Goal: Check status: Check status

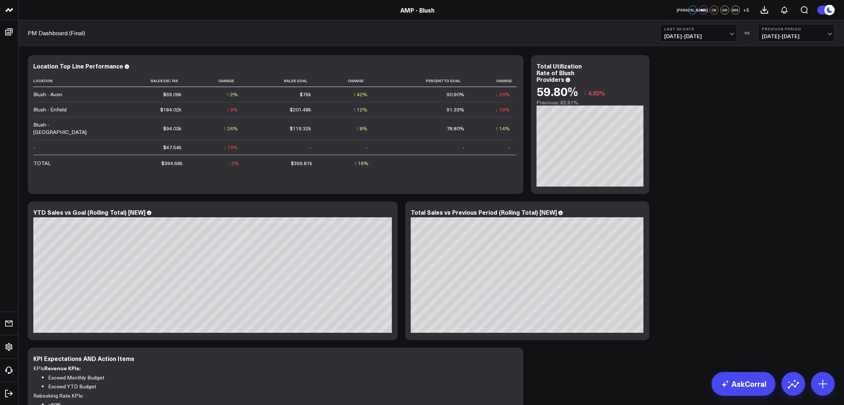
click at [709, 36] on span "[DATE] - [DATE]" at bounding box center [698, 36] width 69 height 6
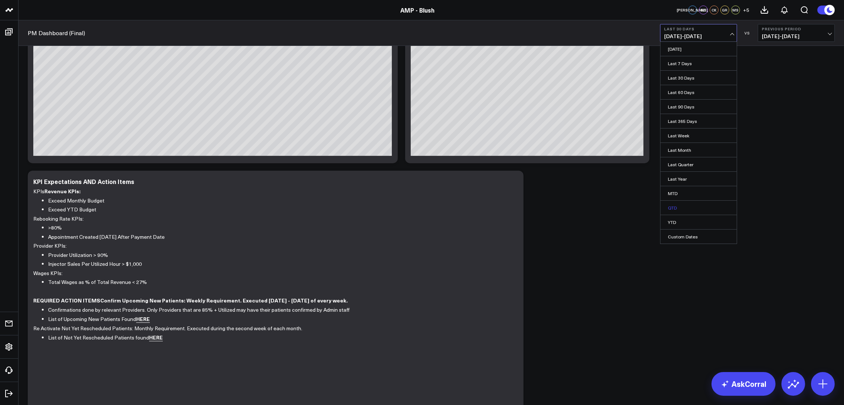
scroll to position [55, 0]
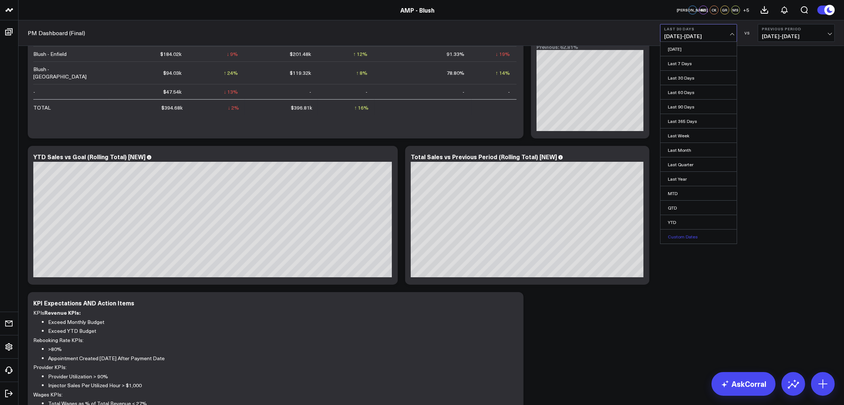
click at [698, 241] on link "Custom Dates" at bounding box center [698, 236] width 76 height 14
select select "8"
select select "2025"
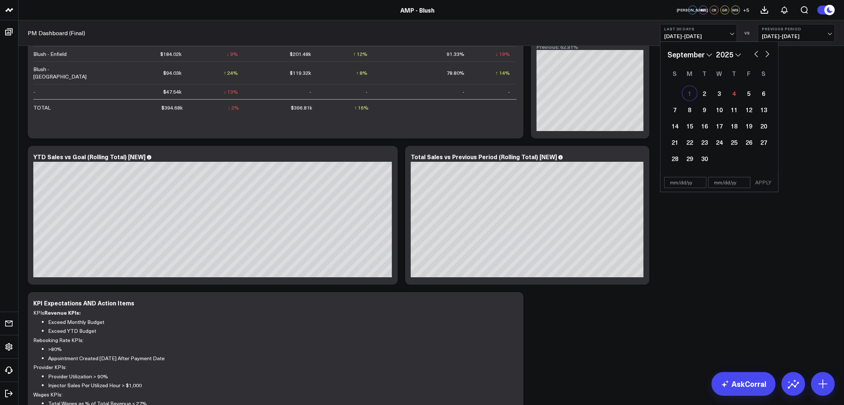
click at [690, 94] on div "1" at bounding box center [689, 93] width 15 height 15
type input "[DATE]"
select select "8"
select select "2025"
click at [730, 89] on div "4" at bounding box center [734, 93] width 15 height 15
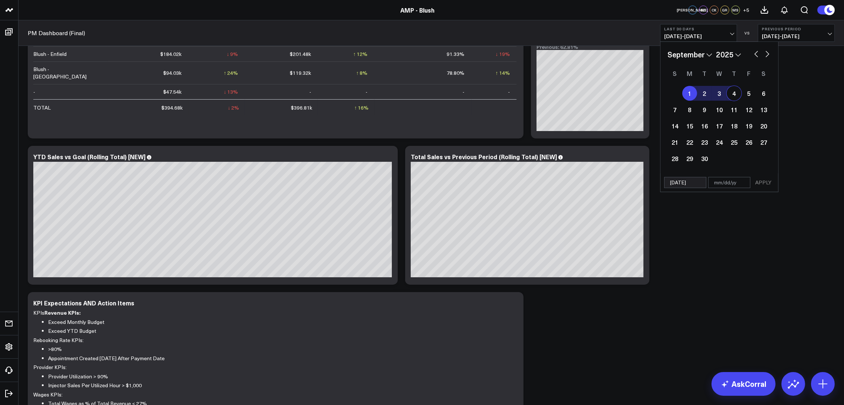
type input "[DATE]"
select select "8"
select select "2025"
click at [762, 181] on button "APPLY" at bounding box center [763, 182] width 22 height 11
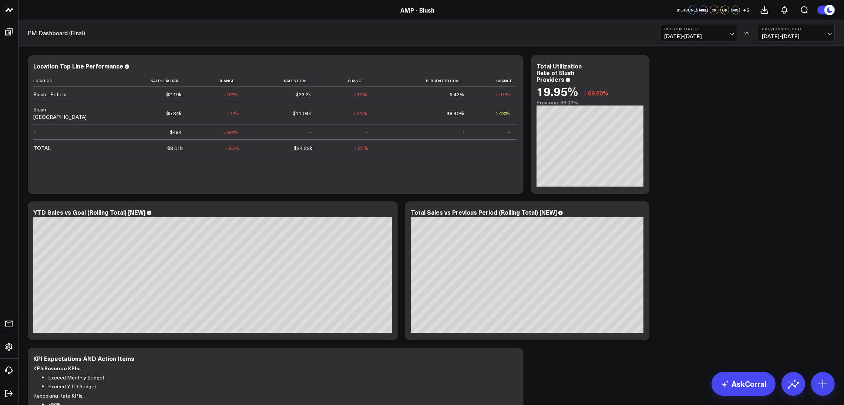
click at [729, 32] on button "Custom Dates [DATE] - [DATE]" at bounding box center [698, 33] width 77 height 18
click at [712, 154] on link "Last Month" at bounding box center [698, 150] width 76 height 14
click at [718, 31] on b "Last Month" at bounding box center [698, 29] width 69 height 4
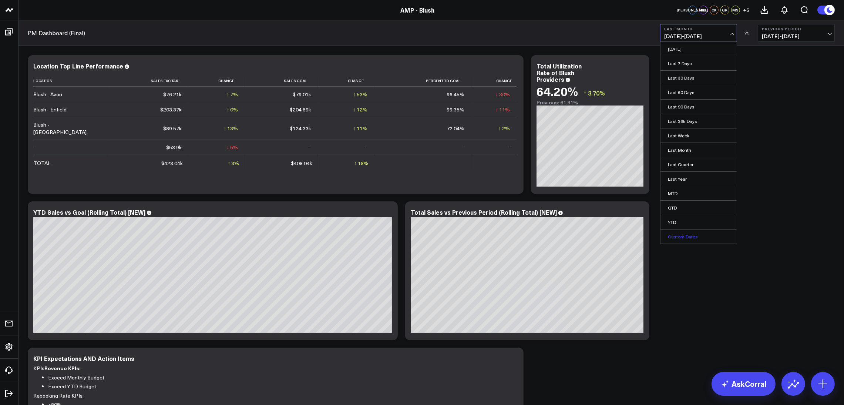
click at [695, 238] on link "Custom Dates" at bounding box center [698, 236] width 76 height 14
select select "8"
select select "2025"
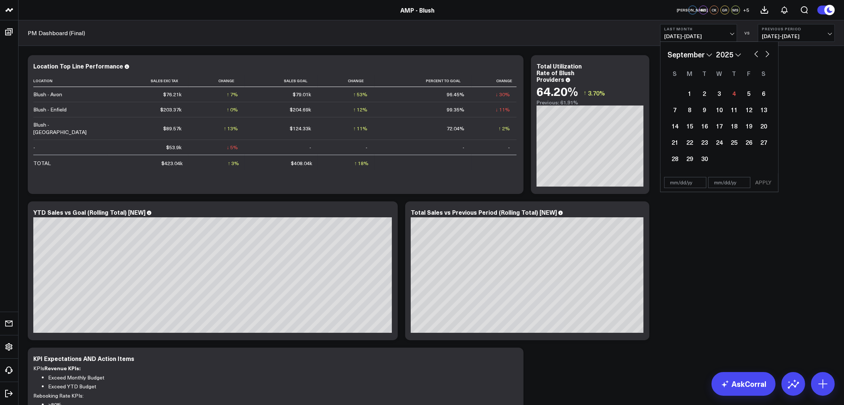
click at [758, 52] on button "button" at bounding box center [756, 53] width 7 height 9
select select "7"
select select "2025"
click at [748, 94] on div "1" at bounding box center [748, 93] width 15 height 15
type input "[DATE]"
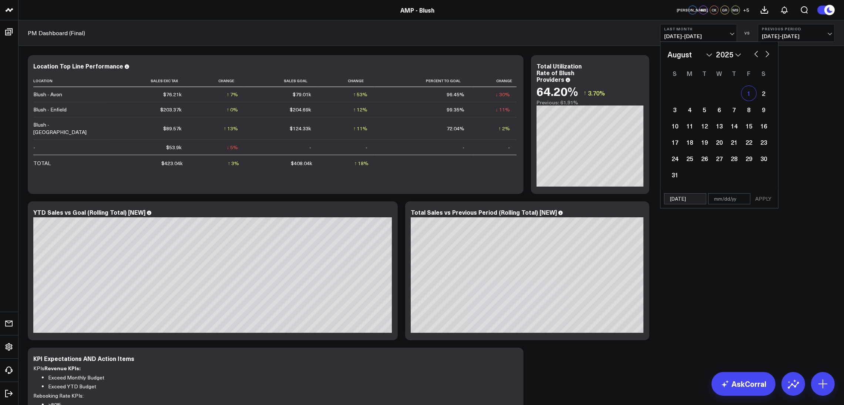
select select "7"
select select "2025"
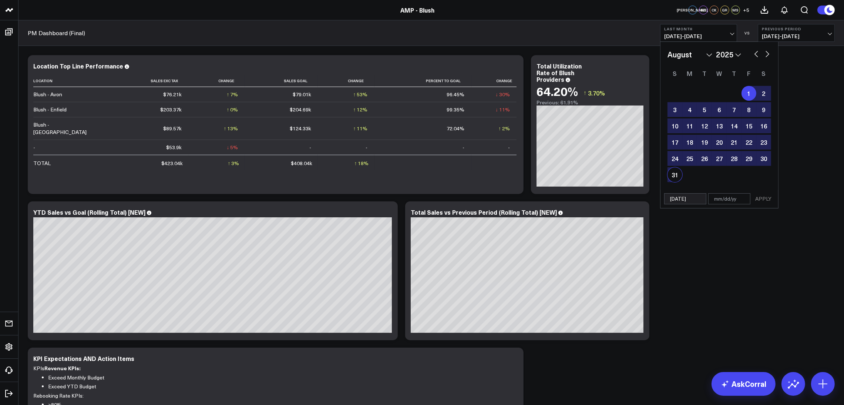
click at [676, 175] on div "31" at bounding box center [674, 174] width 15 height 15
type input "[DATE]"
select select "7"
select select "2025"
click at [764, 200] on button "APPLY" at bounding box center [763, 198] width 22 height 11
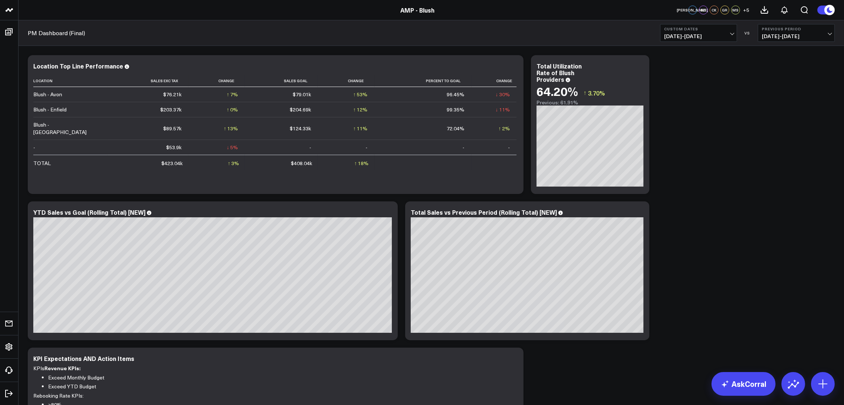
click at [736, 31] on button "Custom Dates [DATE] - [DATE]" at bounding box center [698, 33] width 77 height 18
click at [697, 242] on link "Custom Dates" at bounding box center [698, 236] width 76 height 14
select select "8"
select select "2025"
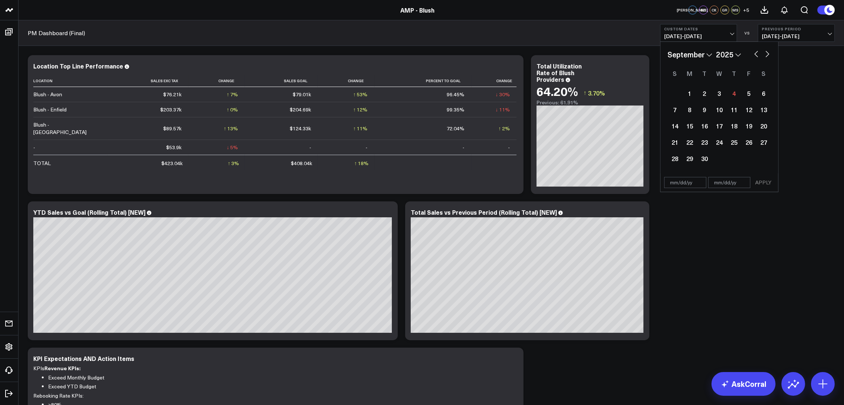
click at [753, 53] on button "button" at bounding box center [756, 53] width 7 height 9
select select "7"
select select "2025"
click at [753, 53] on button "button" at bounding box center [756, 53] width 7 height 9
select select "6"
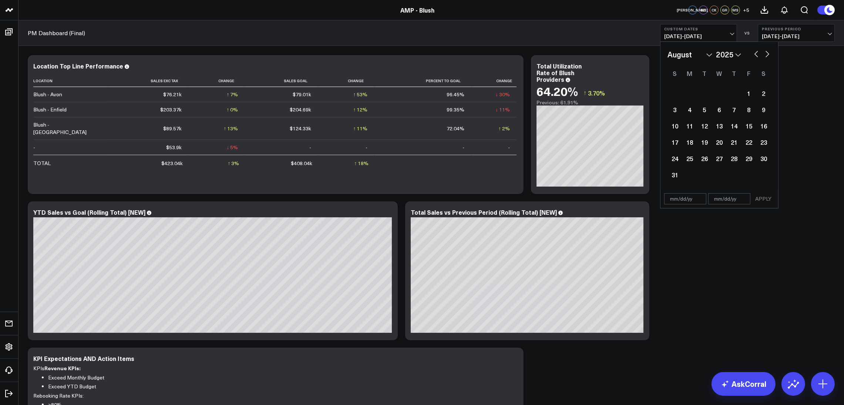
select select "2025"
click at [706, 95] on div "1" at bounding box center [704, 93] width 15 height 15
type input "[DATE]"
select select "6"
select select "2025"
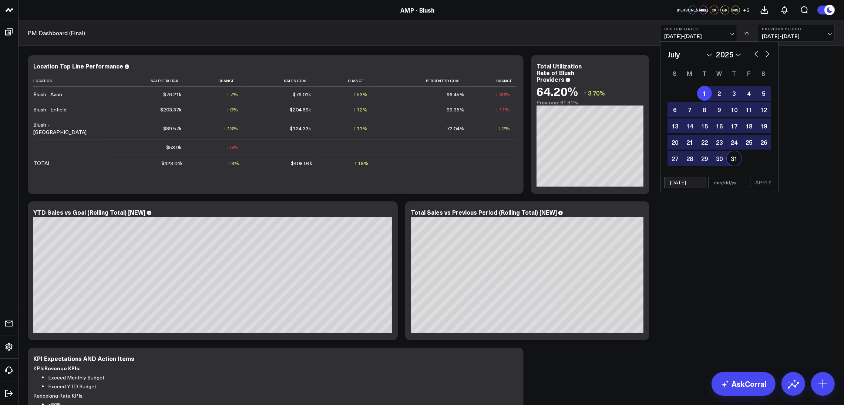
click at [734, 159] on div "31" at bounding box center [734, 158] width 15 height 15
type input "[DATE]"
select select "6"
select select "2025"
click at [762, 180] on button "APPLY" at bounding box center [763, 182] width 22 height 11
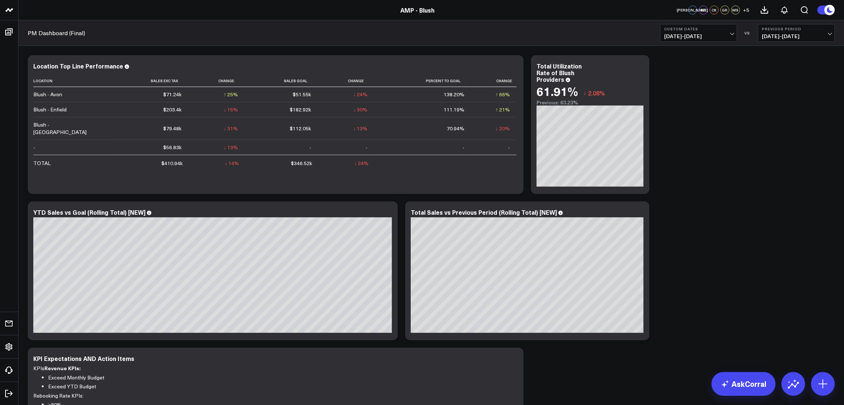
click at [736, 34] on button "Custom Dates [DATE] - [DATE]" at bounding box center [698, 33] width 77 height 18
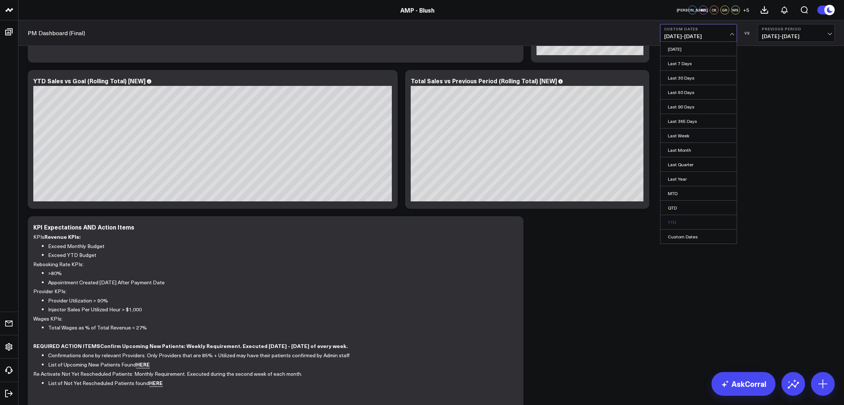
scroll to position [222, 0]
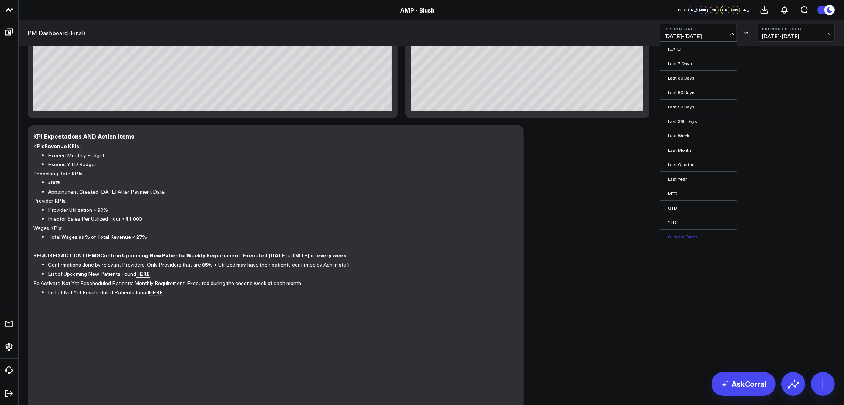
click at [696, 235] on link "Custom Dates" at bounding box center [698, 236] width 76 height 14
select select "8"
select select "2025"
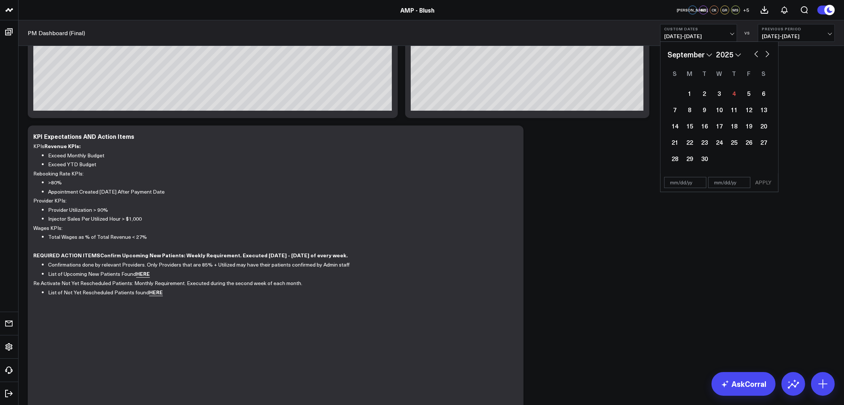
click at [764, 53] on button "button" at bounding box center [767, 53] width 7 height 9
select select "9"
select select "2025"
click at [758, 54] on button "button" at bounding box center [756, 53] width 7 height 9
select select "8"
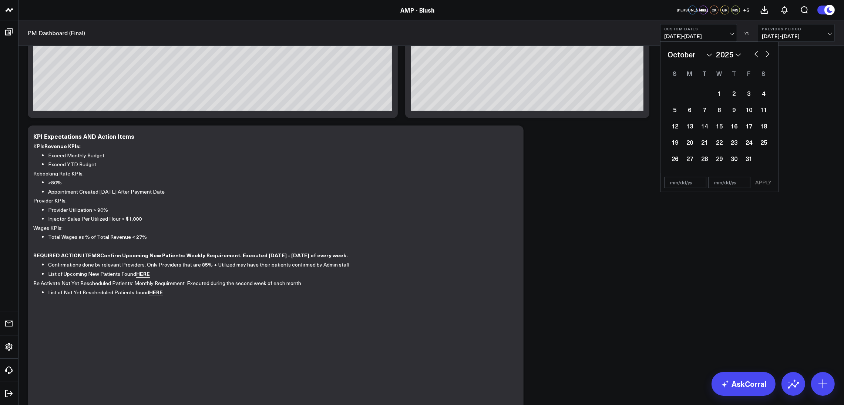
select select "2025"
click at [758, 54] on button "button" at bounding box center [756, 53] width 7 height 9
select select "6"
select select "2025"
click at [758, 54] on button "button" at bounding box center [756, 53] width 7 height 9
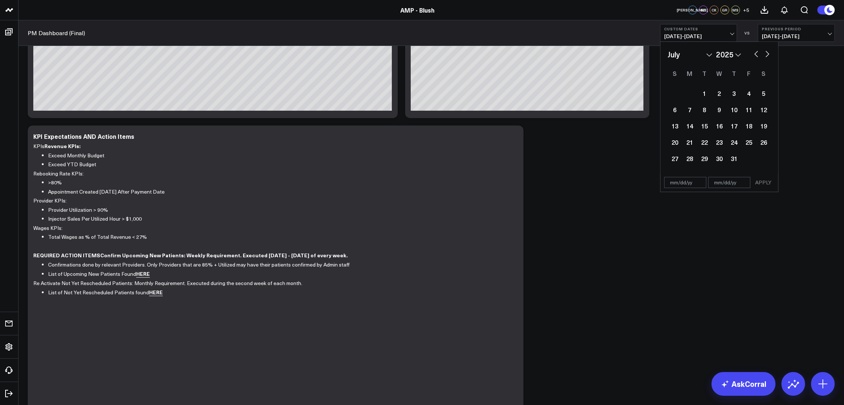
select select "5"
select select "2025"
click at [675, 93] on div "1" at bounding box center [674, 93] width 15 height 15
type input "[DATE]"
select select "5"
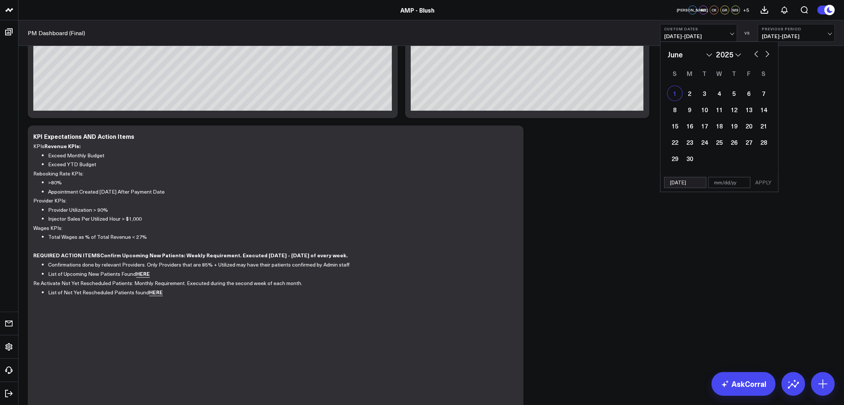
select select "2025"
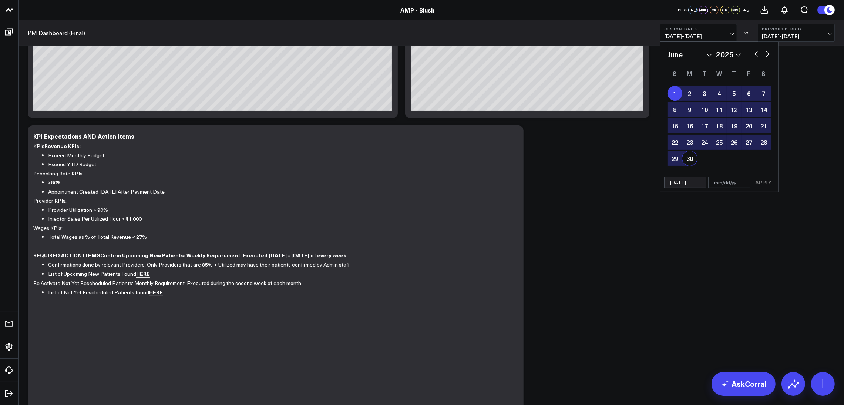
click at [694, 161] on div "30" at bounding box center [689, 158] width 15 height 15
type input "[DATE]"
select select "5"
select select "2025"
click at [764, 181] on button "APPLY" at bounding box center [763, 182] width 22 height 11
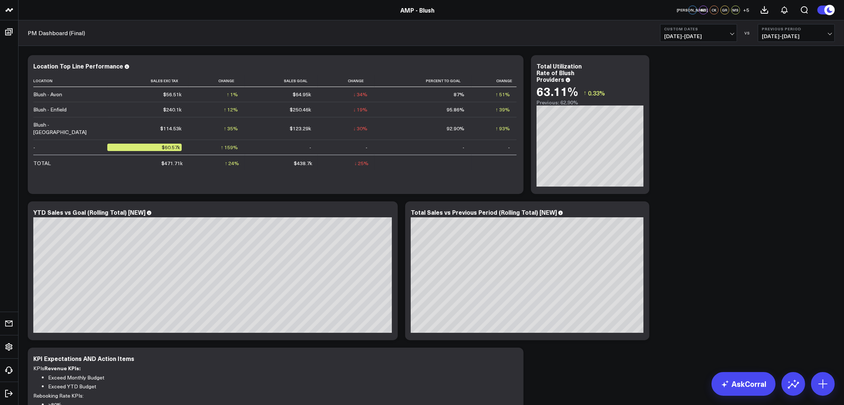
click at [728, 36] on span "[DATE] - [DATE]" at bounding box center [698, 36] width 69 height 6
click at [687, 238] on link "Custom Dates" at bounding box center [698, 236] width 76 height 14
select select "8"
select select "2025"
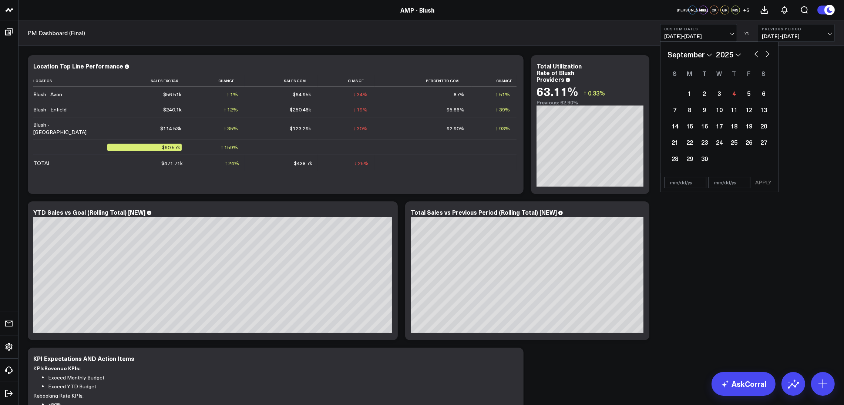
click at [759, 55] on button "button" at bounding box center [756, 53] width 7 height 9
select select "7"
select select "2025"
click at [759, 55] on button "button" at bounding box center [756, 53] width 7 height 9
select select "6"
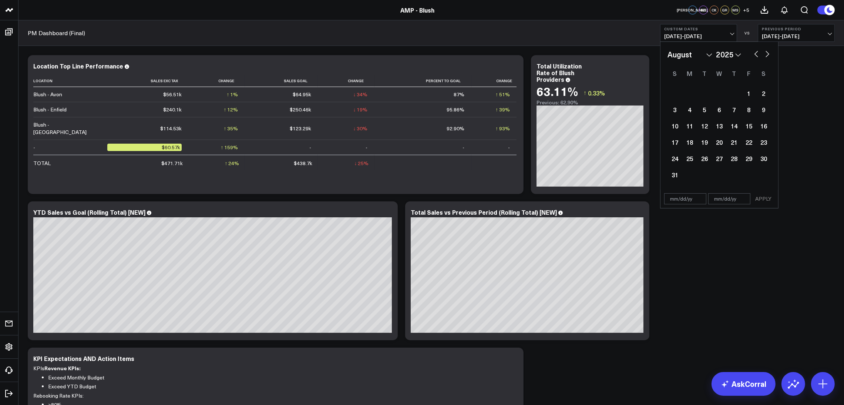
select select "2025"
click at [759, 55] on button "button" at bounding box center [756, 53] width 7 height 9
select select "5"
select select "2025"
click at [759, 55] on button "button" at bounding box center [756, 53] width 7 height 9
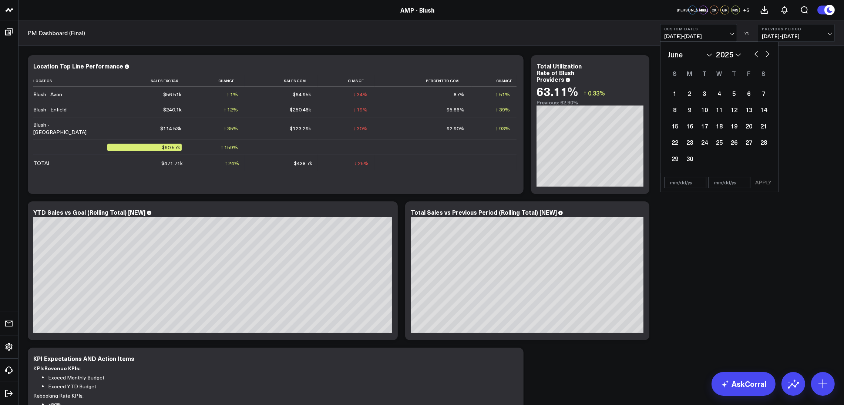
select select "4"
select select "2025"
click at [736, 95] on div "1" at bounding box center [734, 93] width 15 height 15
type input "[DATE]"
select select "4"
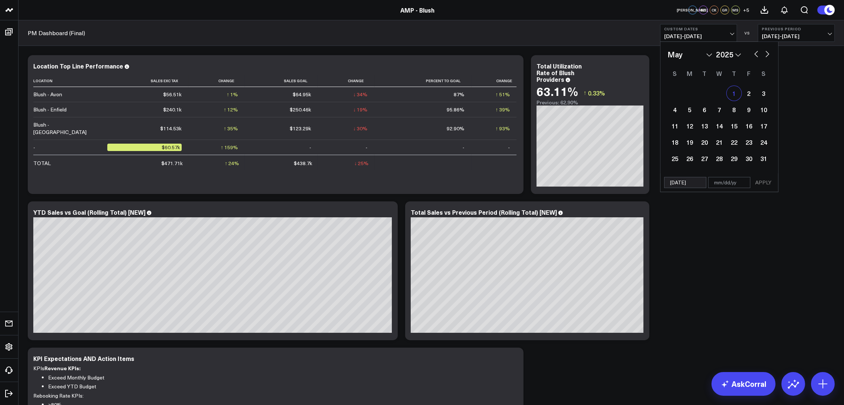
select select "2025"
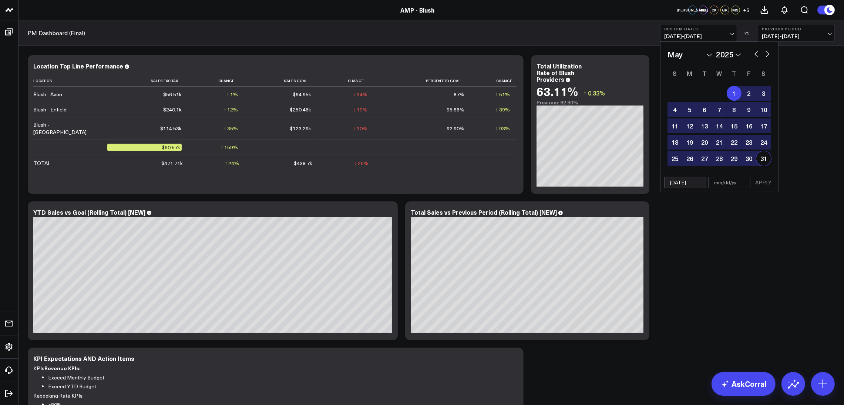
click at [766, 160] on div "31" at bounding box center [763, 158] width 15 height 15
type input "[DATE]"
select select "4"
select select "2025"
click at [758, 182] on button "APPLY" at bounding box center [763, 182] width 22 height 11
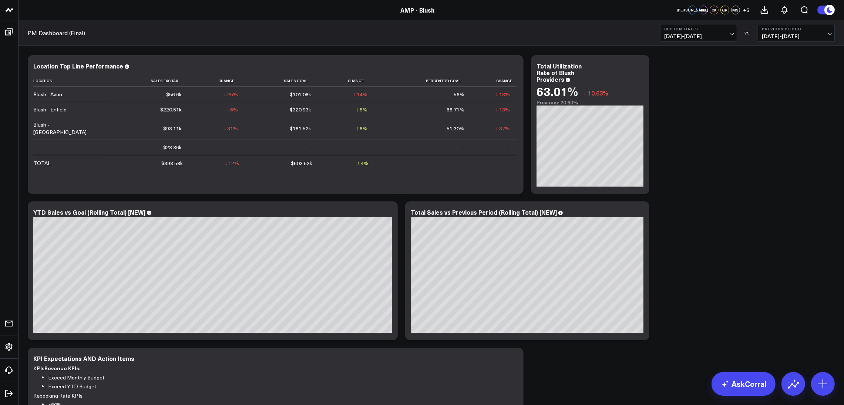
click at [729, 30] on b "Custom Dates" at bounding box center [698, 29] width 69 height 4
click at [693, 243] on link "Custom Dates" at bounding box center [698, 236] width 76 height 14
select select "8"
select select "2025"
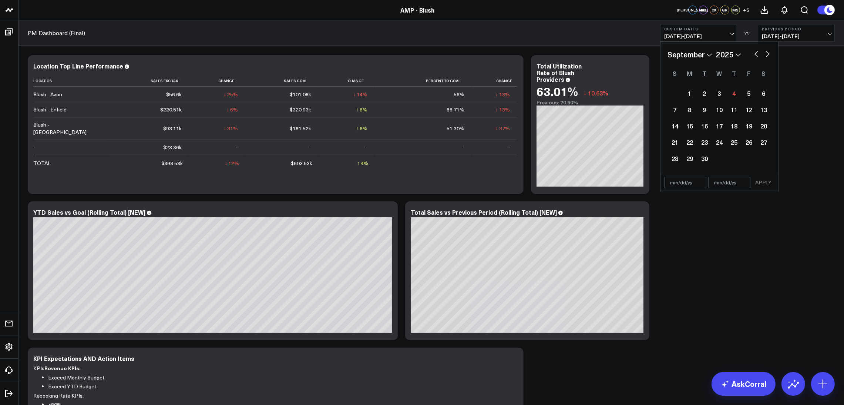
click at [754, 57] on button "button" at bounding box center [756, 53] width 7 height 9
select select "7"
select select "2025"
click at [754, 57] on button "button" at bounding box center [756, 53] width 7 height 9
select select "6"
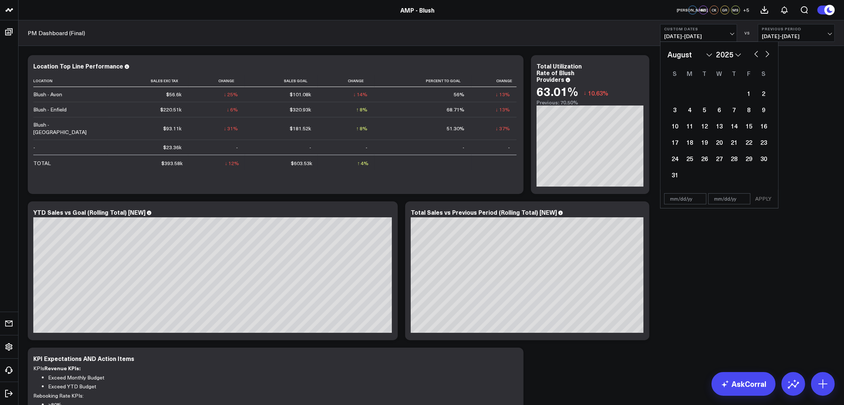
select select "2025"
click at [754, 57] on button "button" at bounding box center [756, 53] width 7 height 9
select select "5"
select select "2025"
click at [673, 91] on div "1" at bounding box center [674, 93] width 15 height 15
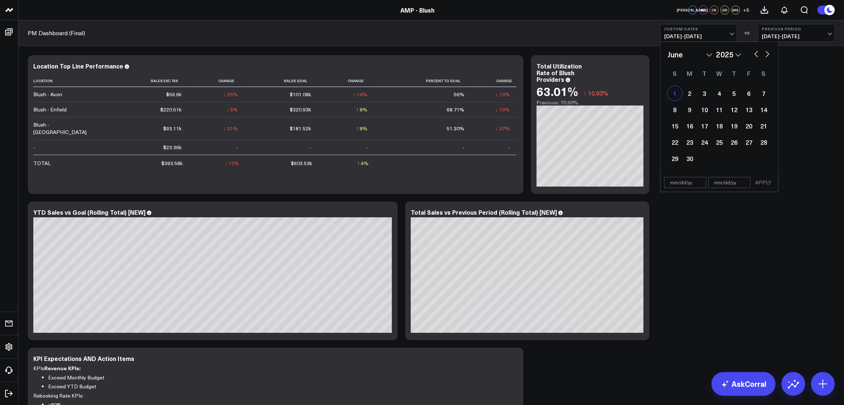
type input "[DATE]"
select select "5"
select select "2025"
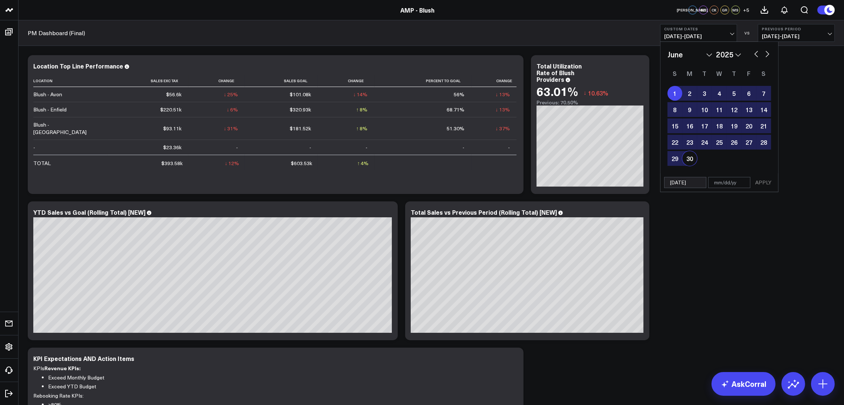
click at [690, 161] on div "30" at bounding box center [689, 158] width 15 height 15
type input "[DATE]"
select select "5"
select select "2025"
click at [753, 183] on button "APPLY" at bounding box center [763, 182] width 22 height 11
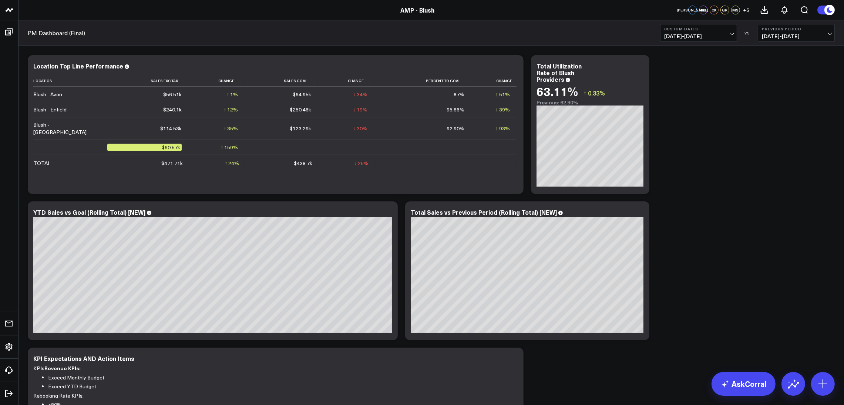
click at [723, 27] on b "Custom Dates" at bounding box center [698, 29] width 69 height 4
click at [689, 240] on link "Custom Dates" at bounding box center [698, 236] width 76 height 14
select select "8"
select select "2025"
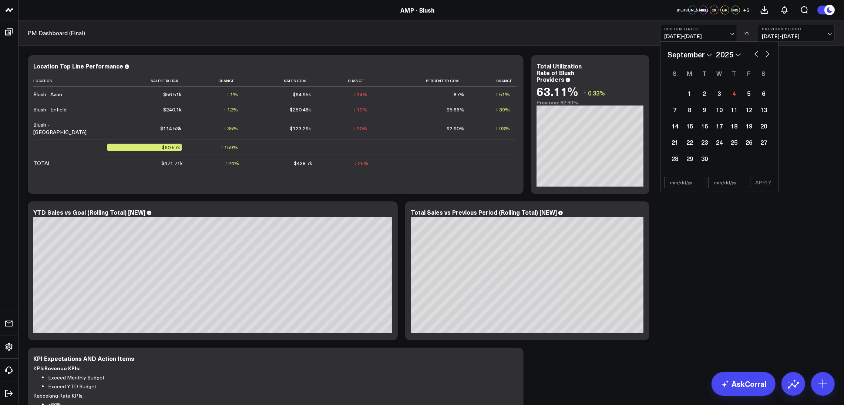
click at [753, 49] on button "button" at bounding box center [756, 53] width 7 height 9
select select "7"
select select "2025"
click at [753, 54] on button "button" at bounding box center [756, 53] width 7 height 9
select select "6"
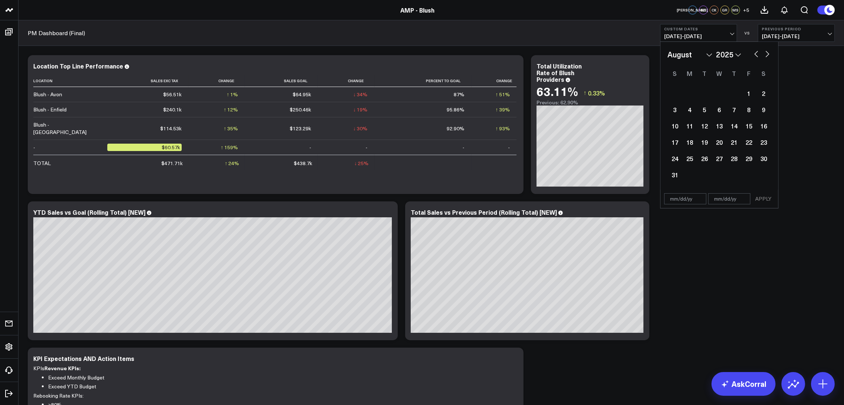
select select "2025"
click at [703, 92] on div "1" at bounding box center [704, 93] width 15 height 15
type input "[DATE]"
select select "6"
select select "2025"
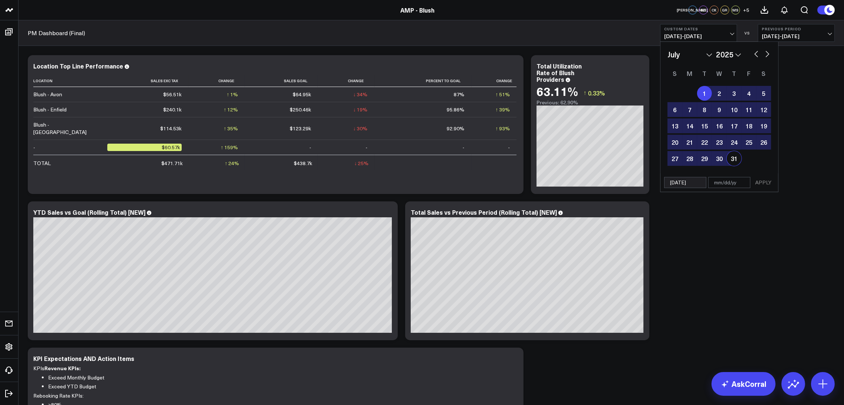
click at [734, 155] on div "31" at bounding box center [734, 158] width 15 height 15
type input "[DATE]"
select select "6"
select select "2025"
click at [771, 183] on button "APPLY" at bounding box center [763, 182] width 22 height 11
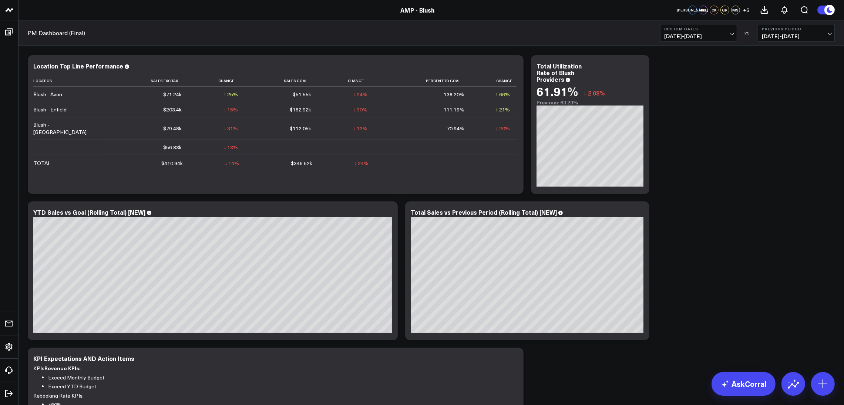
click at [714, 38] on span "[DATE] - [DATE]" at bounding box center [698, 36] width 69 height 6
click at [704, 235] on link "Custom Dates" at bounding box center [698, 236] width 76 height 14
select select "8"
select select "2025"
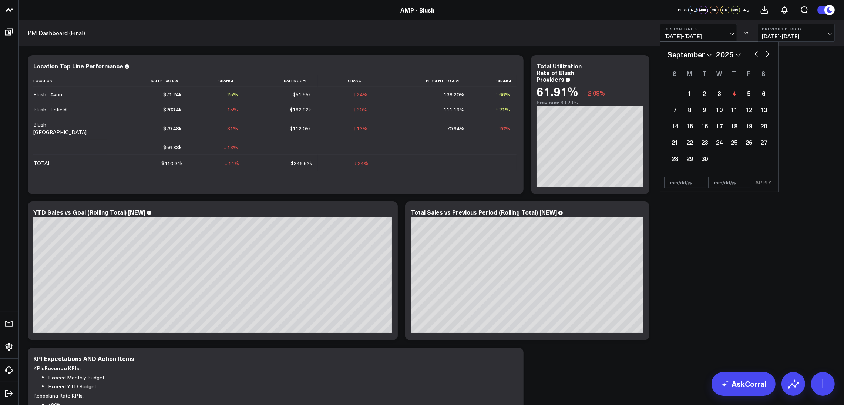
click at [753, 53] on button "button" at bounding box center [756, 53] width 7 height 9
select select "7"
select select "2025"
click at [753, 53] on button "button" at bounding box center [756, 53] width 7 height 9
select select "6"
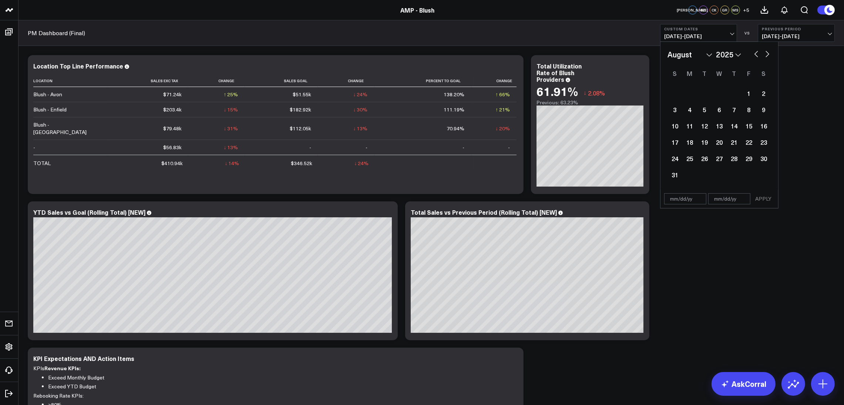
select select "2025"
click at [753, 53] on button "button" at bounding box center [756, 53] width 7 height 9
select select "5"
select select "2025"
click at [753, 53] on button "button" at bounding box center [756, 53] width 7 height 9
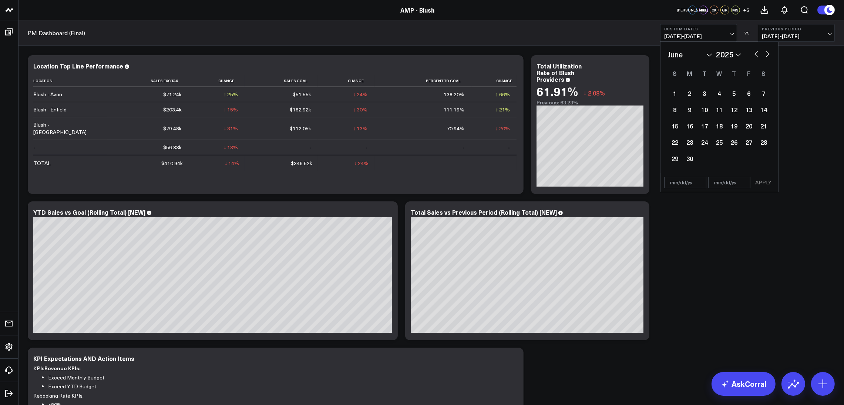
select select "4"
select select "2025"
click at [737, 88] on div "1" at bounding box center [734, 93] width 15 height 15
type input "[DATE]"
select select "4"
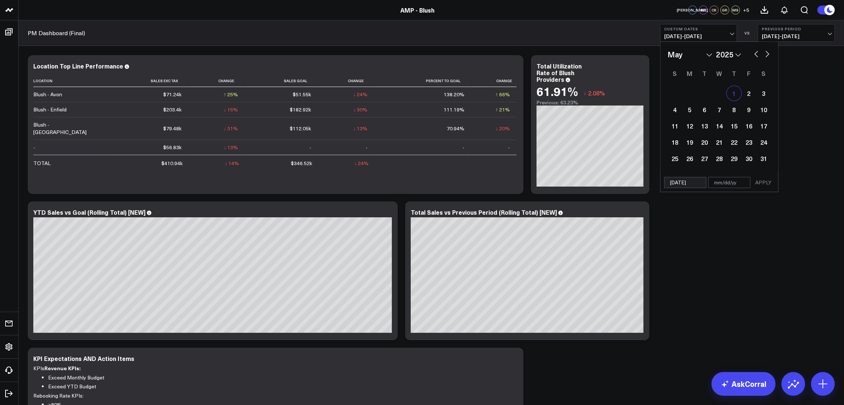
select select "2025"
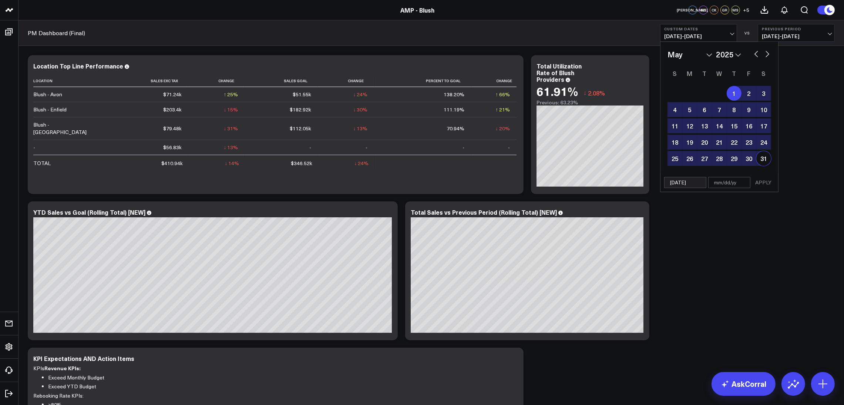
click at [760, 158] on div "31" at bounding box center [763, 158] width 15 height 15
type input "[DATE]"
select select "4"
select select "2025"
click at [760, 185] on button "APPLY" at bounding box center [763, 182] width 22 height 11
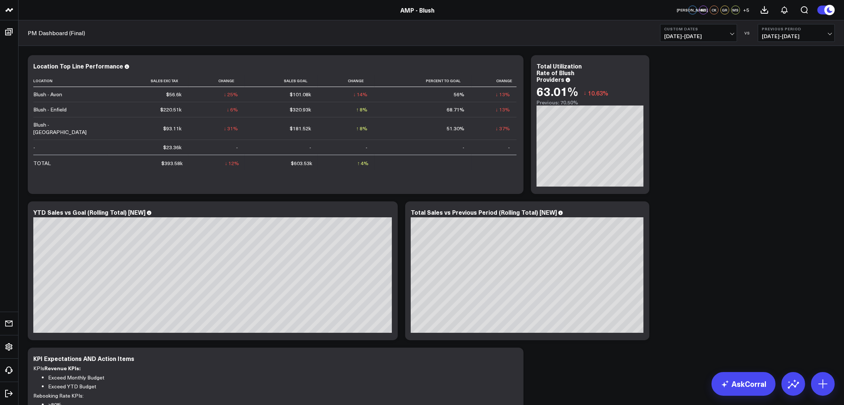
click at [734, 37] on button "Custom Dates [DATE] - [DATE]" at bounding box center [698, 33] width 77 height 18
click at [689, 234] on link "Custom Dates" at bounding box center [698, 236] width 76 height 14
select select "8"
select select "2025"
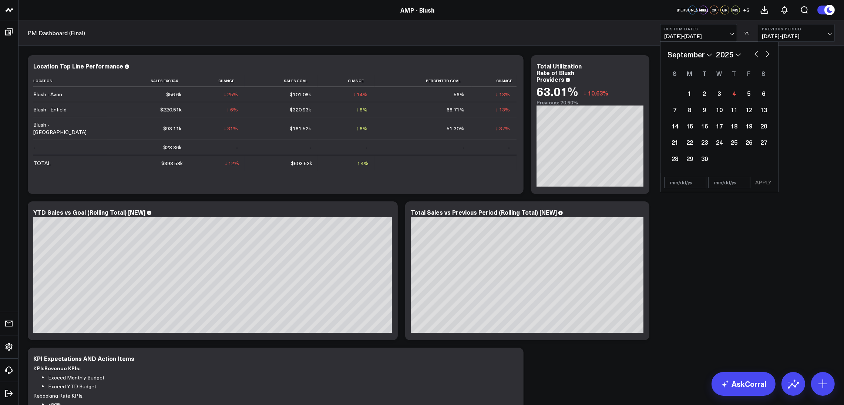
click at [757, 54] on button "button" at bounding box center [756, 53] width 7 height 9
select select "6"
select select "2025"
click at [754, 55] on button "button" at bounding box center [756, 53] width 7 height 9
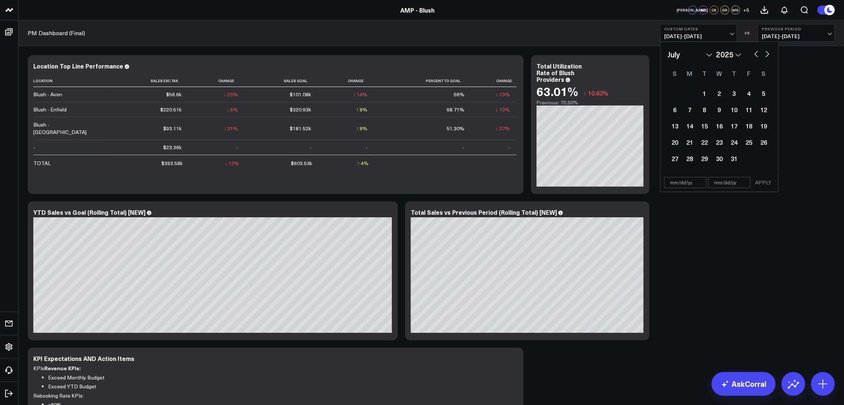
select select "5"
select select "2025"
click at [674, 96] on div "1" at bounding box center [674, 93] width 15 height 15
type input "[DATE]"
select select "5"
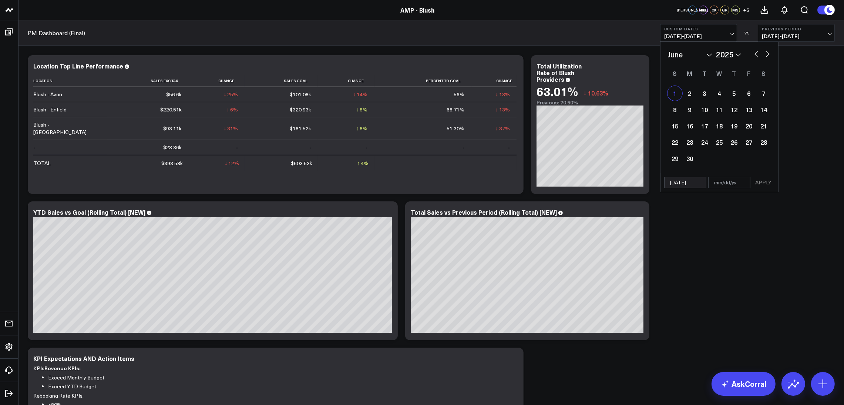
select select "2025"
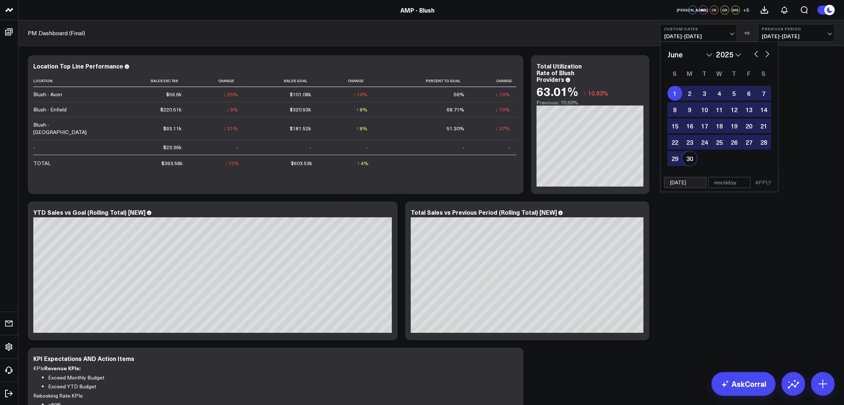
click at [687, 154] on div "30" at bounding box center [689, 158] width 15 height 15
type input "[DATE]"
select select "5"
select select "2025"
click at [764, 180] on button "APPLY" at bounding box center [763, 182] width 22 height 11
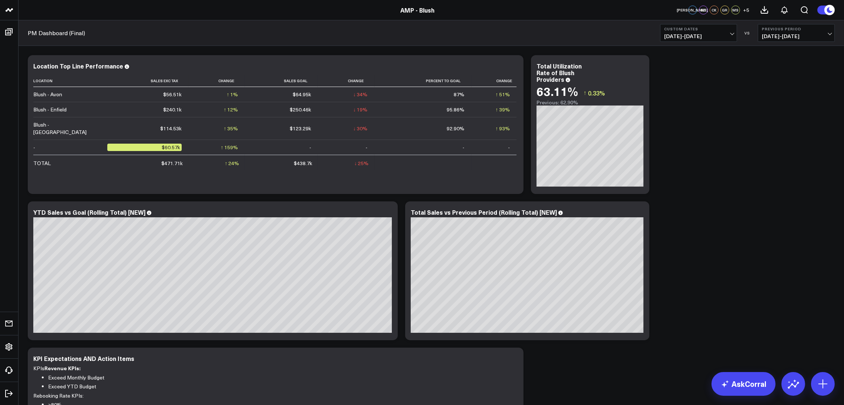
click at [728, 30] on b "Custom Dates" at bounding box center [698, 29] width 69 height 4
click at [690, 234] on link "Custom Dates" at bounding box center [698, 236] width 76 height 14
select select "8"
select select "2025"
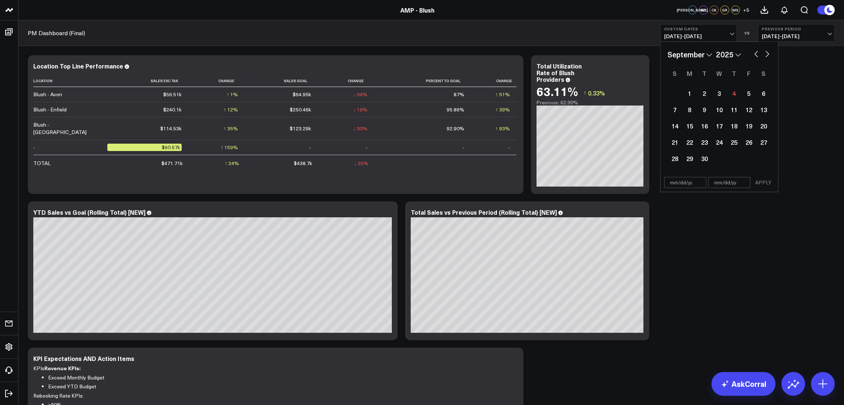
click at [755, 52] on button "button" at bounding box center [756, 53] width 7 height 9
select select "7"
select select "2025"
click at [755, 52] on button "button" at bounding box center [756, 53] width 7 height 9
select select "6"
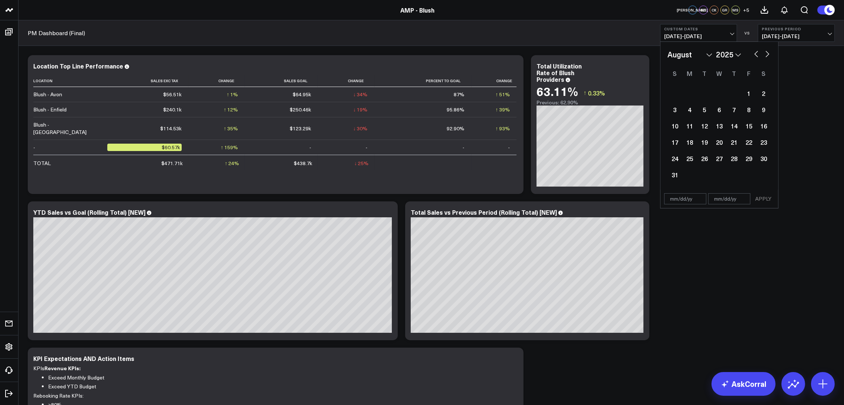
select select "2025"
click at [708, 95] on div "1" at bounding box center [704, 93] width 15 height 15
type input "[DATE]"
select select "6"
select select "2025"
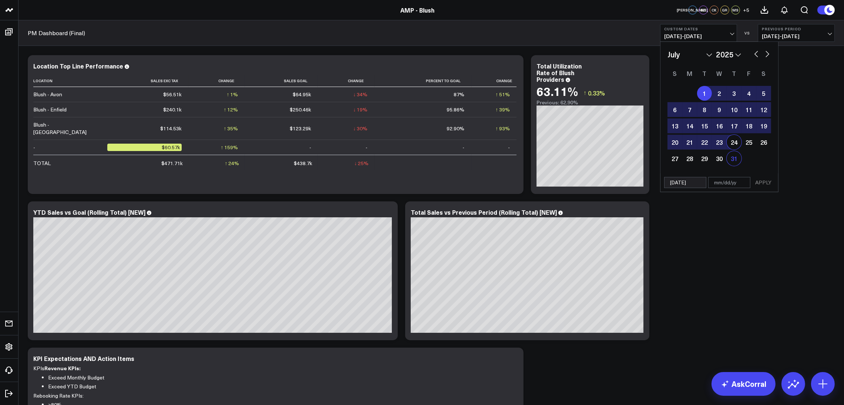
click at [735, 152] on div "31" at bounding box center [734, 158] width 15 height 15
type input "[DATE]"
select select "6"
select select "2025"
click at [765, 182] on button "APPLY" at bounding box center [763, 182] width 22 height 11
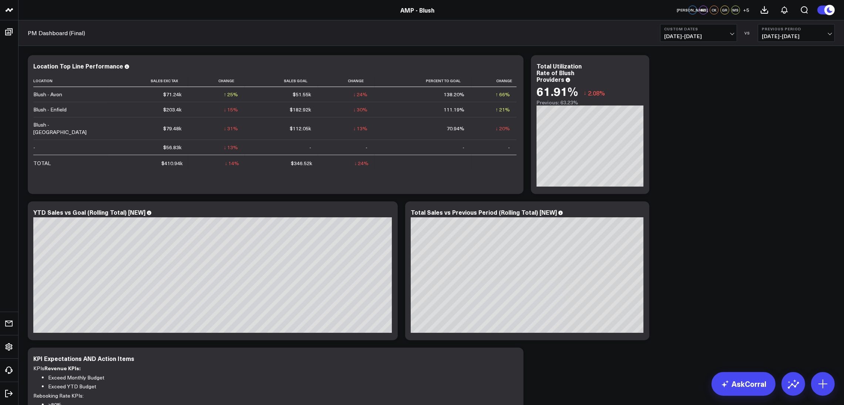
click at [733, 31] on button "Custom Dates [DATE] - [DATE]" at bounding box center [698, 33] width 77 height 18
click at [697, 230] on link "Custom Dates" at bounding box center [698, 236] width 76 height 14
select select "8"
select select "2025"
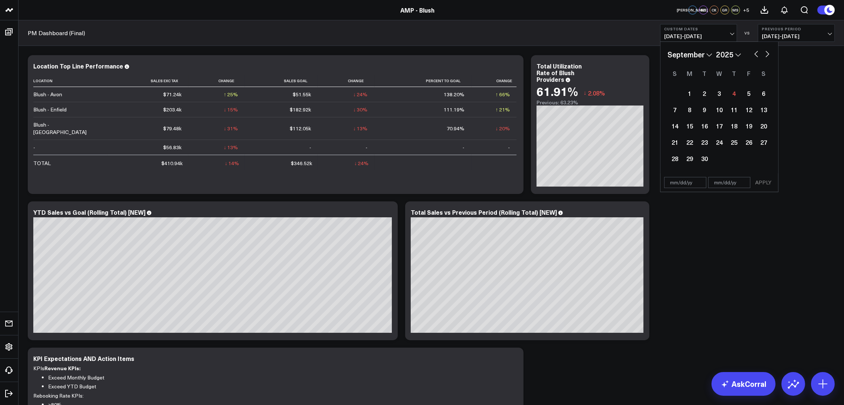
click at [756, 54] on button "button" at bounding box center [756, 53] width 7 height 9
select select "7"
select select "2025"
click at [752, 90] on div "1" at bounding box center [748, 93] width 15 height 15
type input "[DATE]"
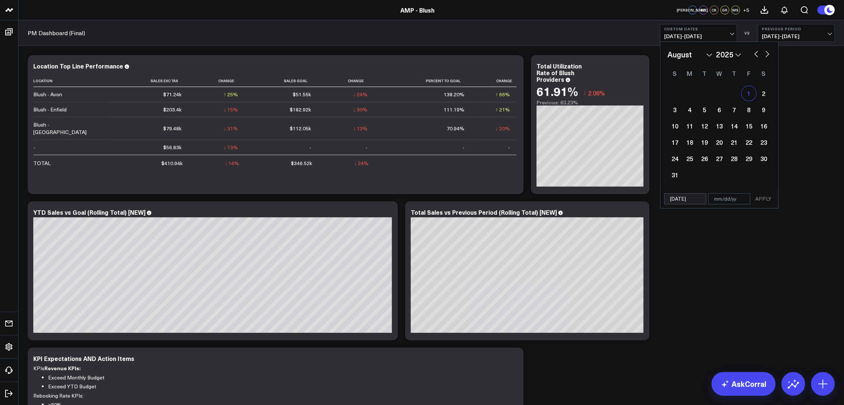
select select "7"
select select "2025"
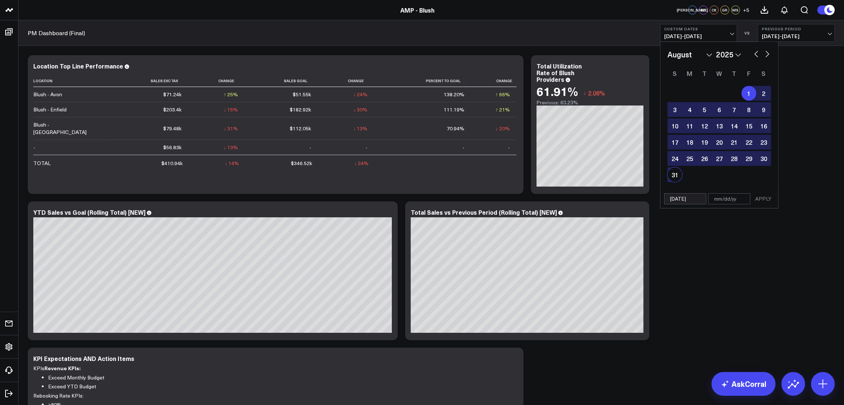
click at [681, 173] on div "31" at bounding box center [674, 174] width 15 height 15
type input "[DATE]"
select select "7"
select select "2025"
click at [764, 196] on button "APPLY" at bounding box center [763, 198] width 22 height 11
